Goal: Task Accomplishment & Management: Manage account settings

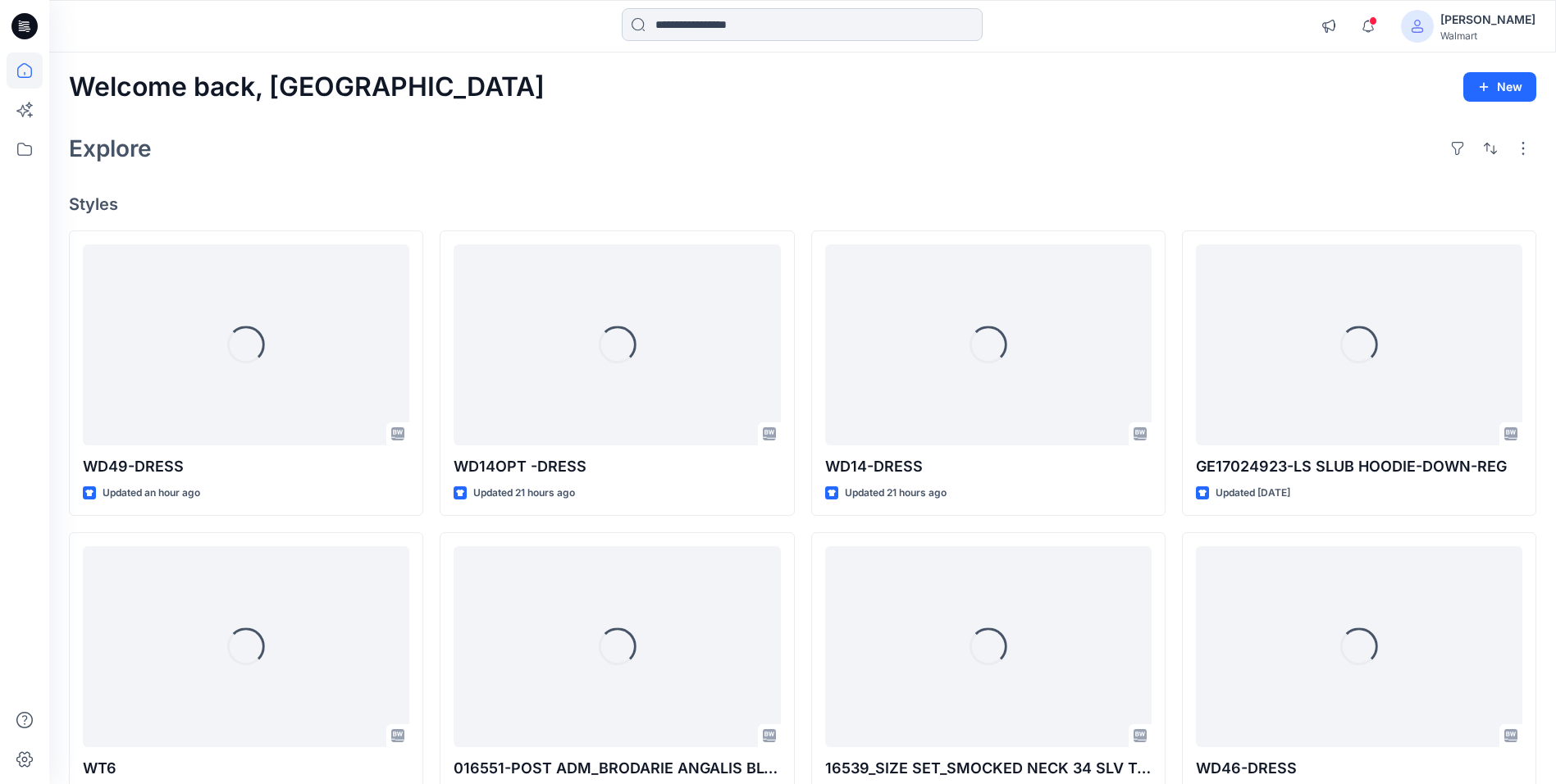
click at [747, 23] on input at bounding box center [801, 24] width 361 height 32
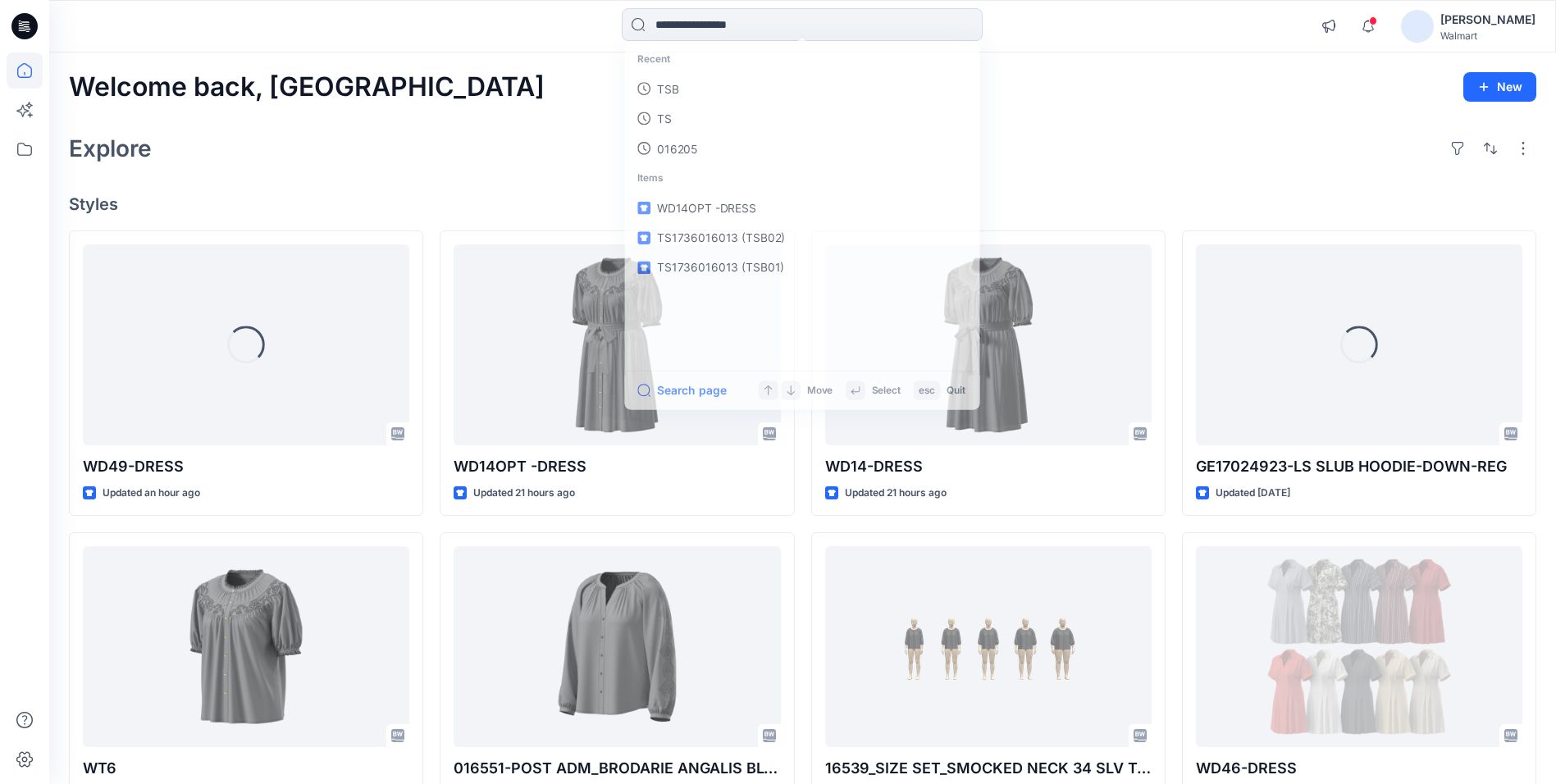
click at [1434, 38] on img at bounding box center [1417, 26] width 32 height 32
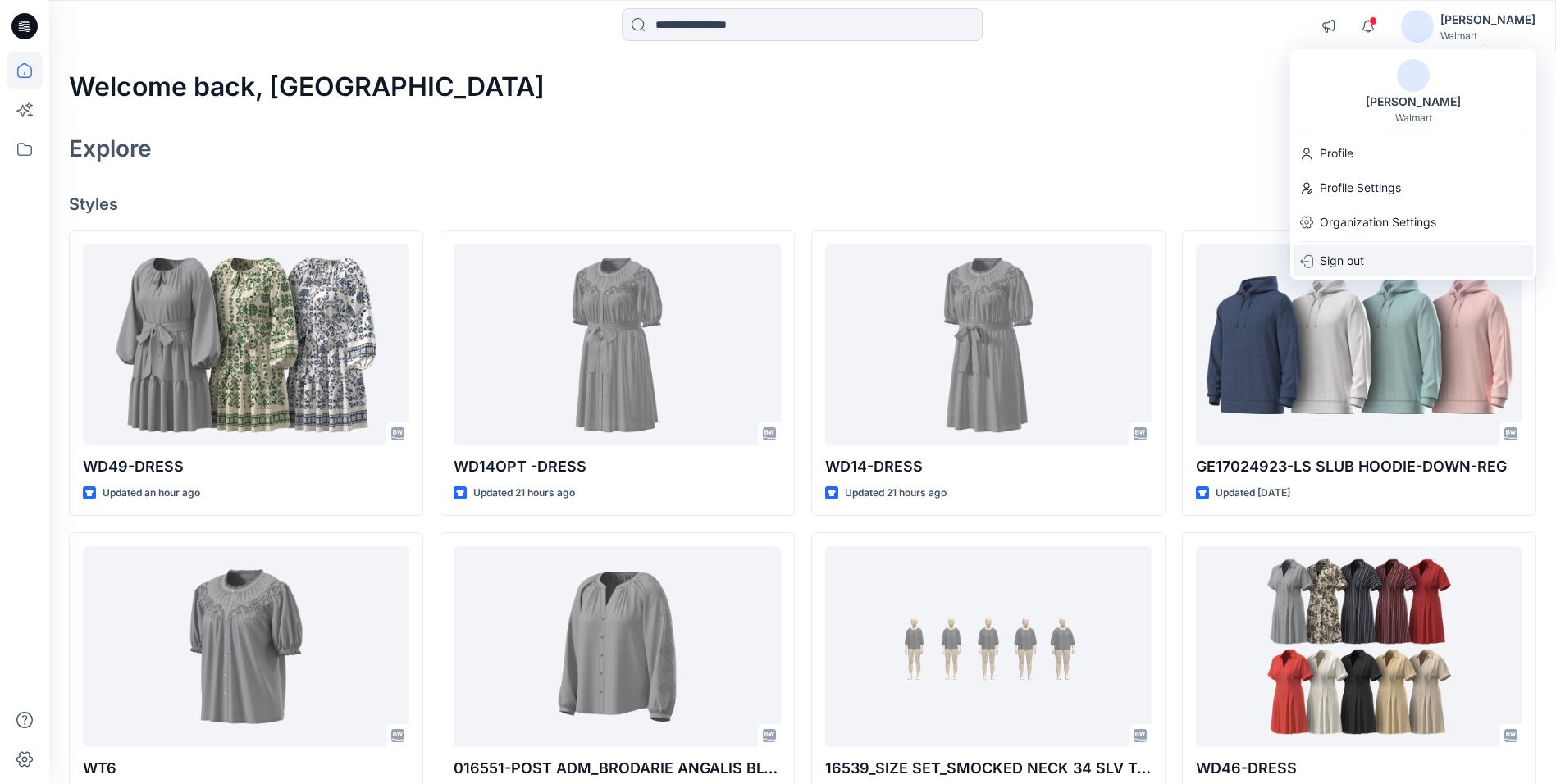
click at [1363, 256] on p "Sign out" at bounding box center [1341, 261] width 44 height 31
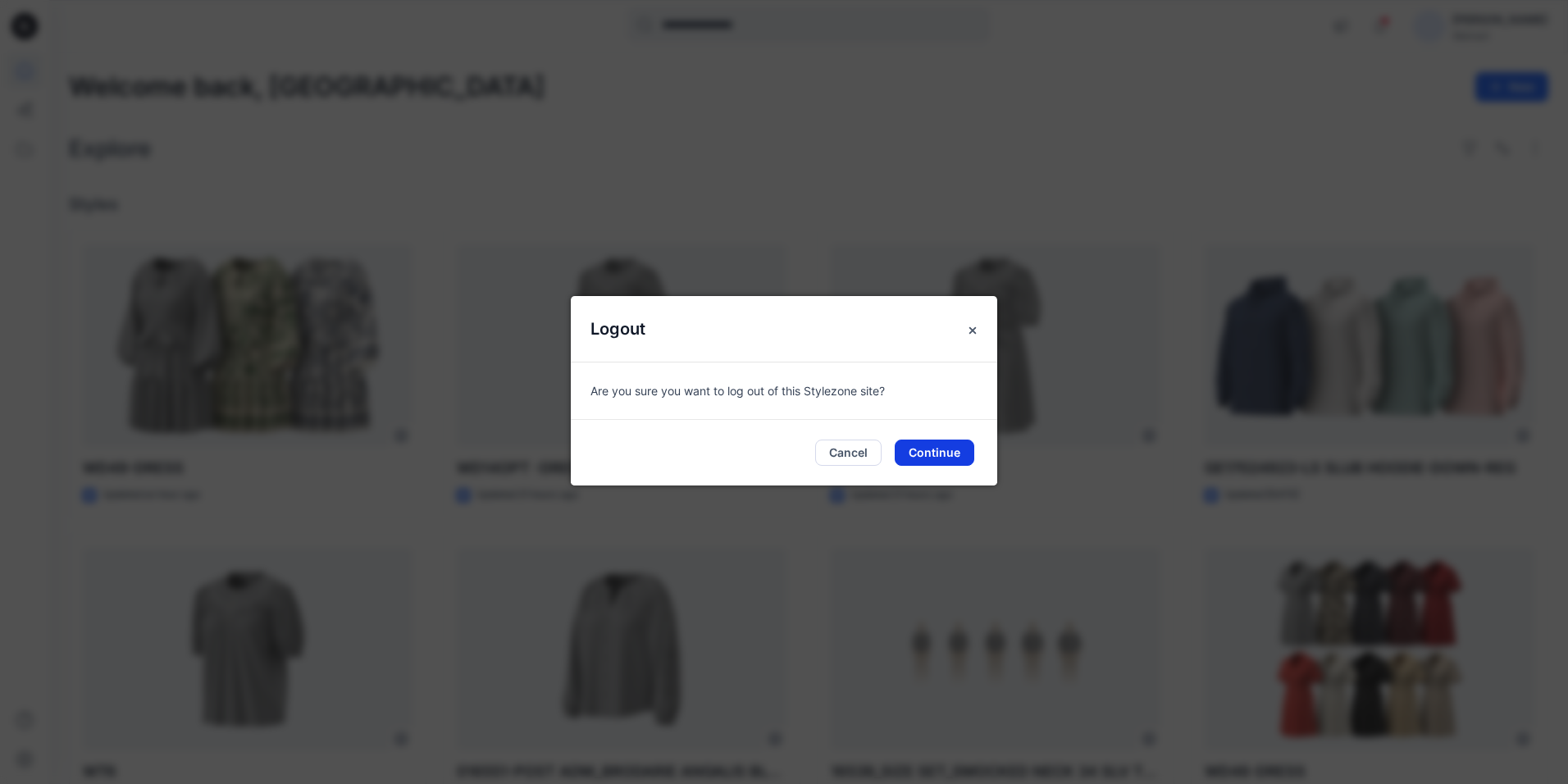
click at [940, 458] on button "Continue" at bounding box center [934, 452] width 79 height 26
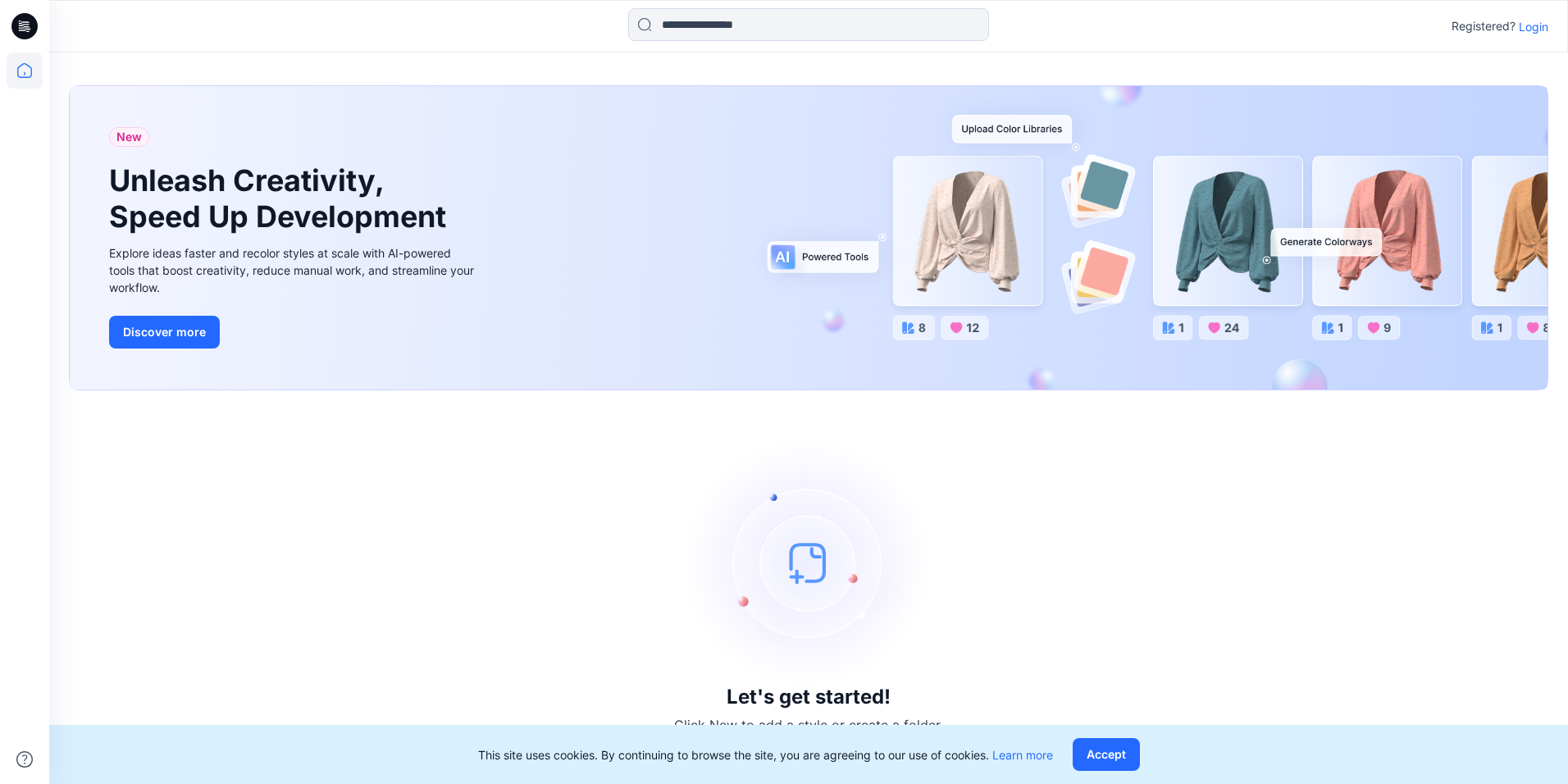
click at [1519, 29] on p "Login" at bounding box center [1533, 26] width 30 height 17
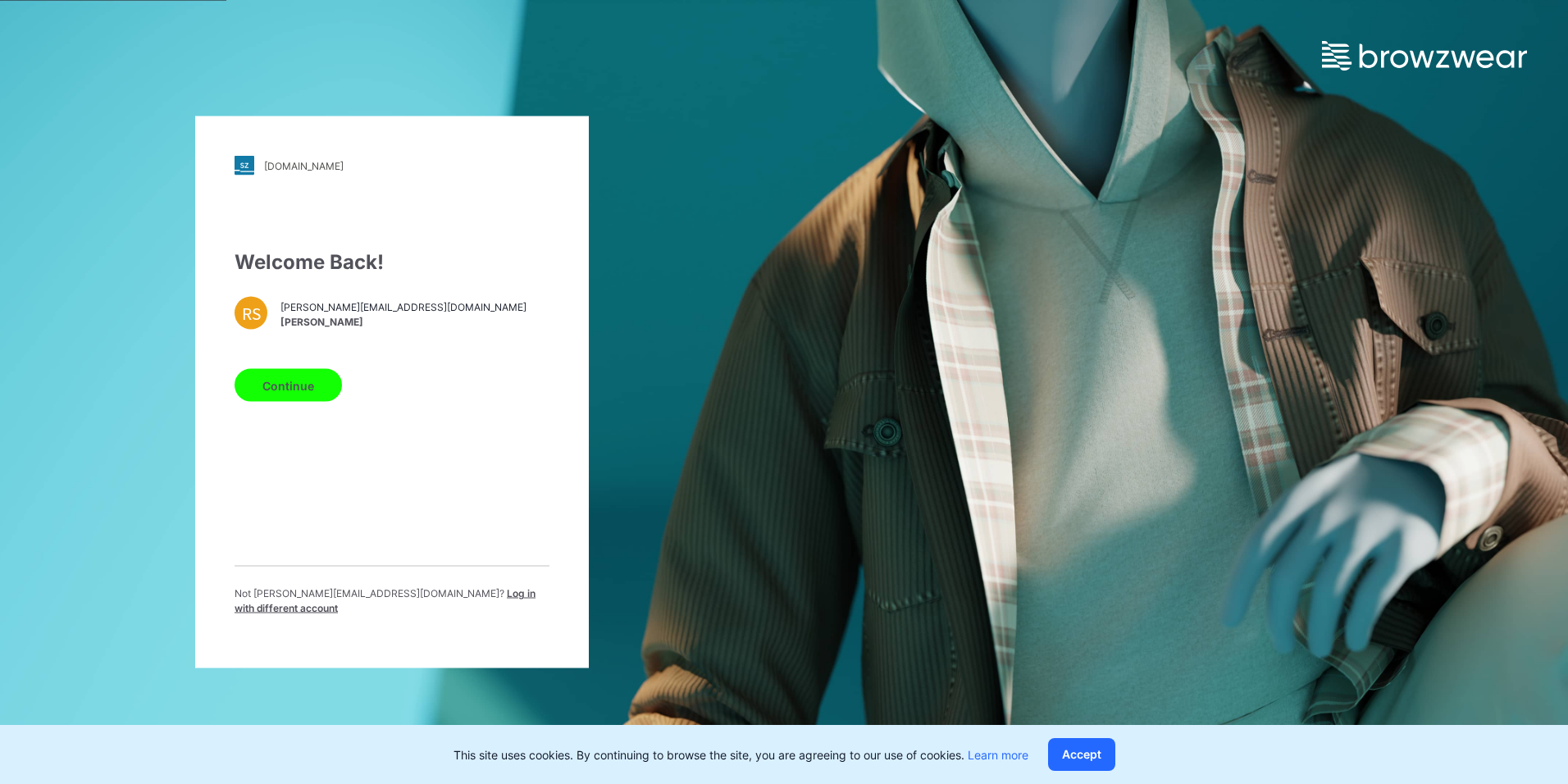
click at [410, 601] on span "Log in with different account" at bounding box center [385, 601] width 301 height 27
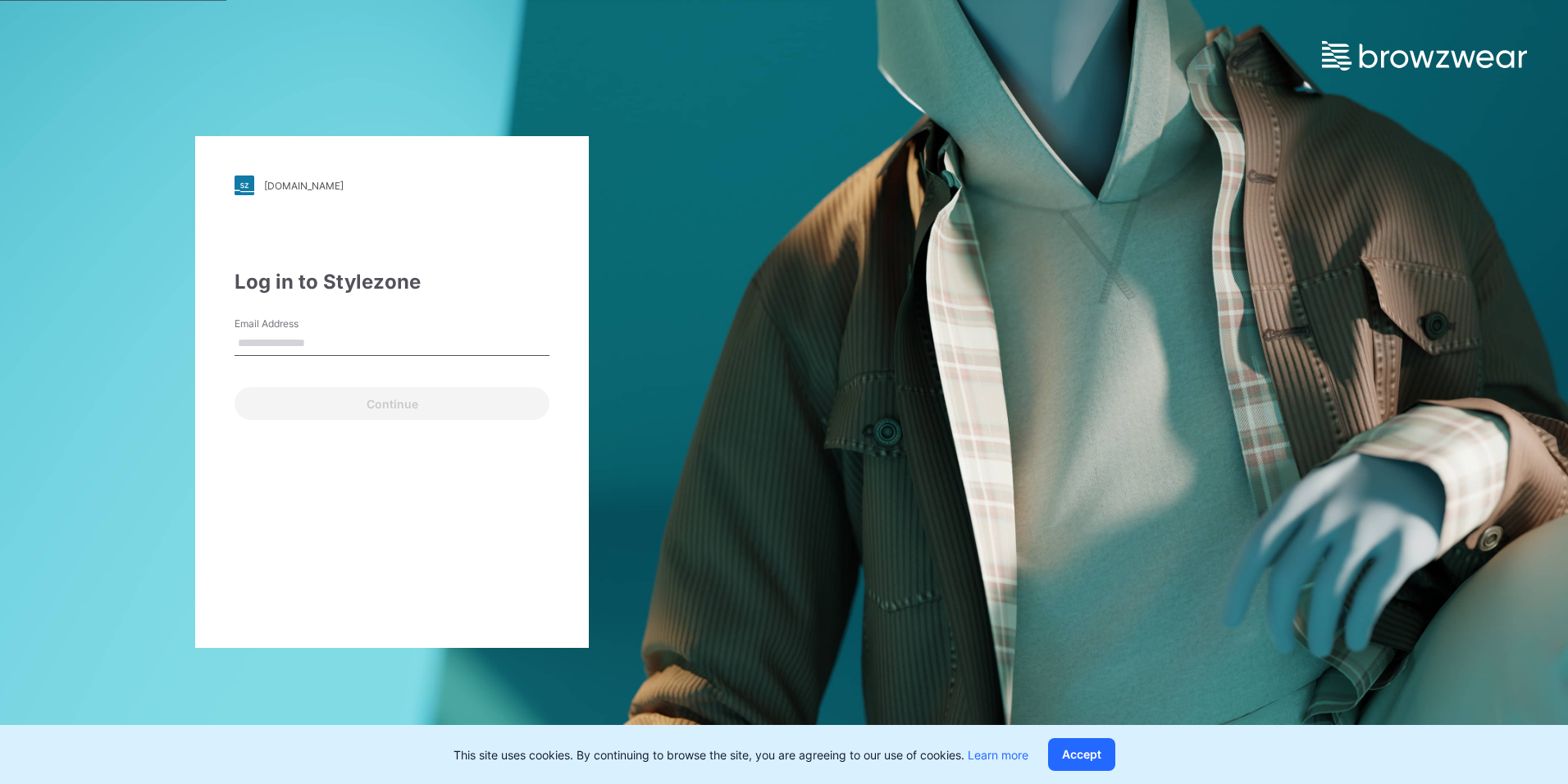
click at [300, 344] on input "Email Address" at bounding box center [392, 343] width 315 height 24
click at [702, 351] on div "walmart.stylezone.com Loading... Log in to Stylezone Email Address Continue" at bounding box center [392, 392] width 784 height 784
click at [300, 337] on input "Email Address" at bounding box center [392, 343] width 315 height 24
type input "*"
click at [326, 341] on input "Email Address" at bounding box center [392, 343] width 315 height 24
